Goal: Transaction & Acquisition: Purchase product/service

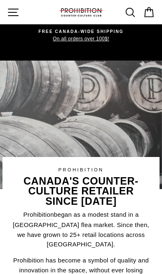
click at [10, 9] on icon "button" at bounding box center [13, 12] width 12 height 12
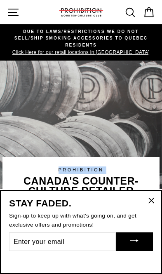
click at [14, 4] on button "Site navigation" at bounding box center [13, 12] width 19 height 19
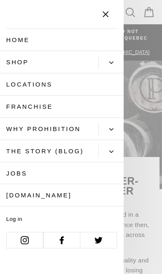
click at [113, 63] on icon "Primary" at bounding box center [111, 63] width 4 height 4
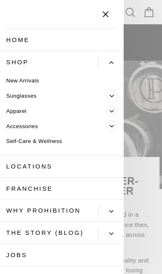
click at [112, 124] on icon "Primary" at bounding box center [112, 126] width 4 height 4
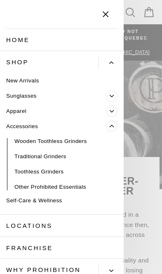
click at [117, 106] on button "Primary" at bounding box center [115, 110] width 18 height 15
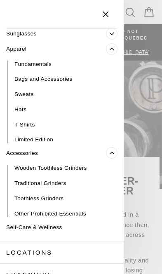
scroll to position [59, 0]
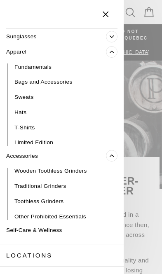
click at [89, 80] on link "Bags and Accessories" at bounding box center [62, 82] width 124 height 15
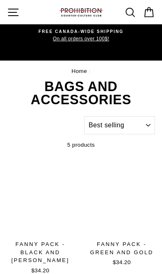
select select "best-selling"
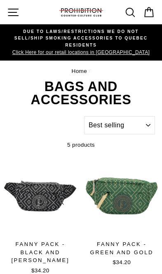
click at [5, 7] on button "Site navigation" at bounding box center [13, 12] width 19 height 19
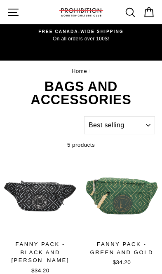
select select "best-selling"
